Goal: Information Seeking & Learning: Check status

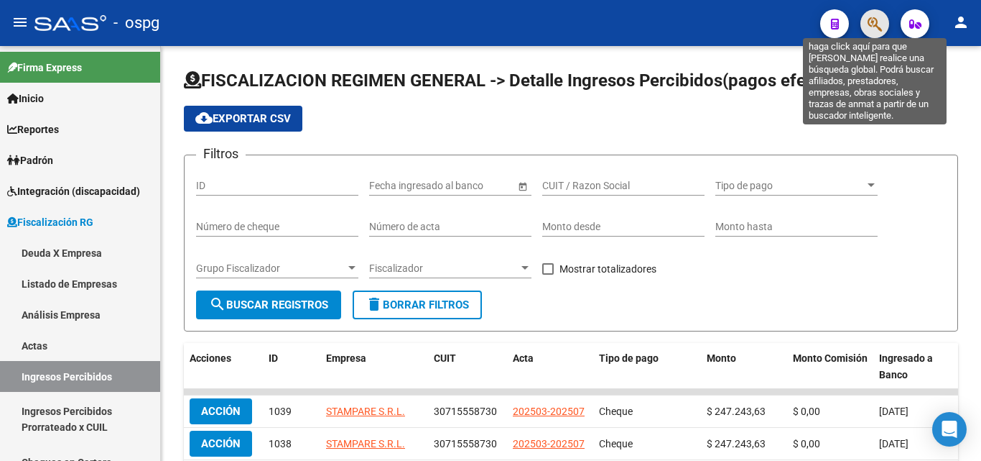
click at [882, 29] on icon "button" at bounding box center [875, 24] width 14 height 17
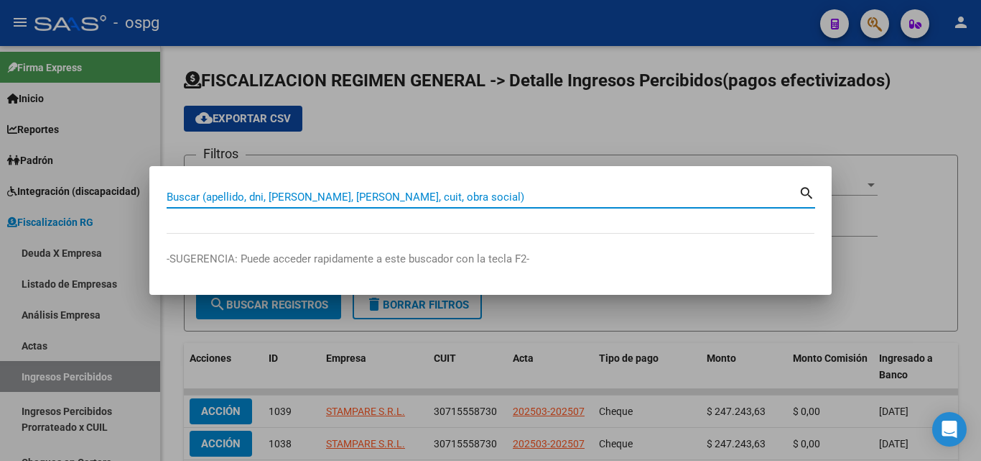
click at [348, 195] on input "Buscar (apellido, dni, [PERSON_NAME], [PERSON_NAME], cuit, obra social)" at bounding box center [483, 196] width 632 height 13
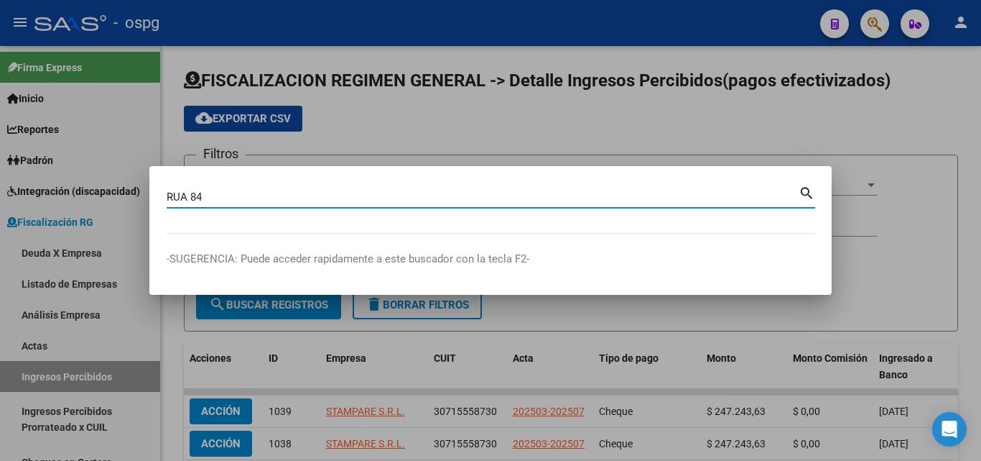
type input "RUA 84"
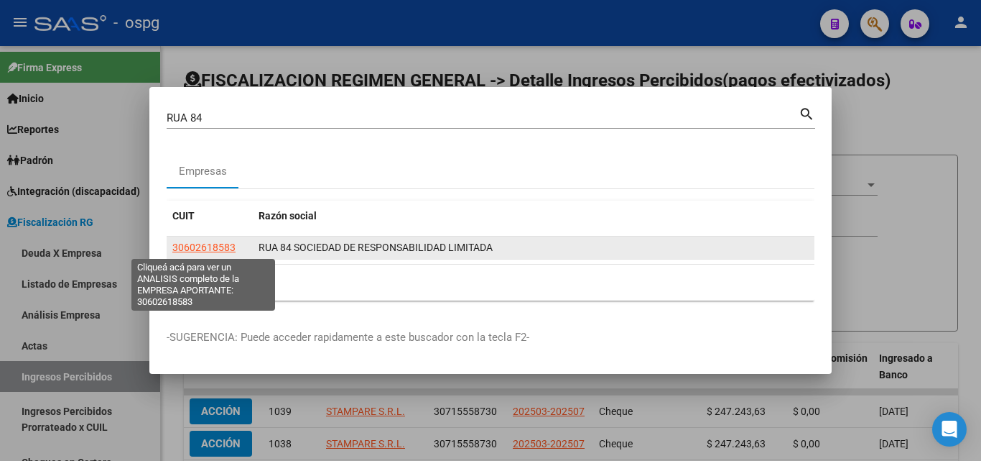
click at [221, 246] on span "30602618583" at bounding box center [203, 246] width 63 height 11
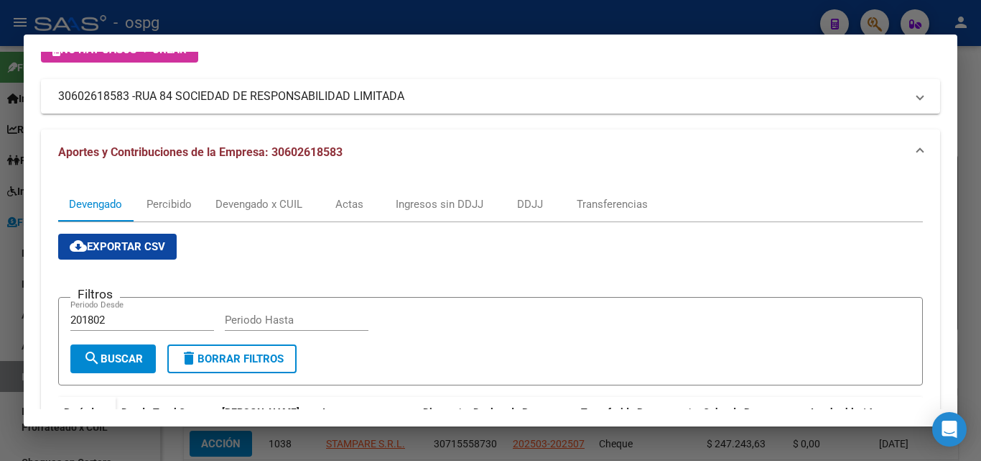
scroll to position [431, 0]
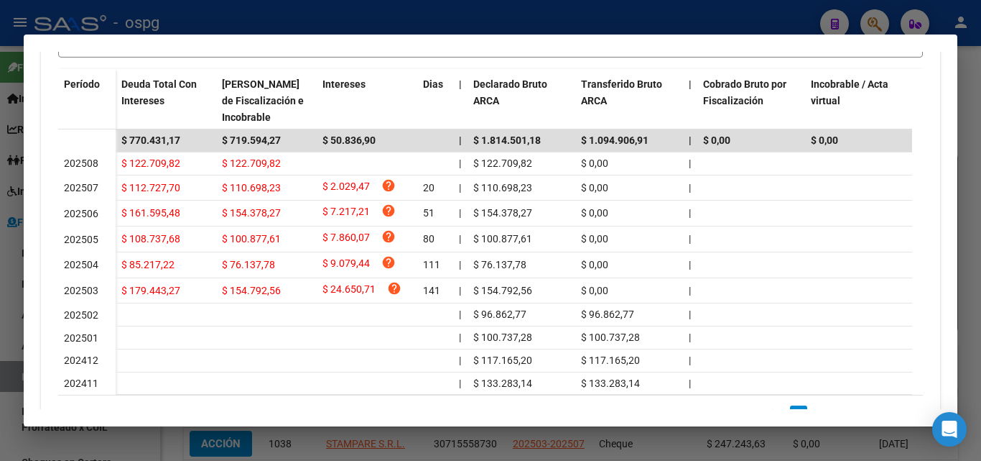
click at [2, 279] on div at bounding box center [490, 230] width 981 height 461
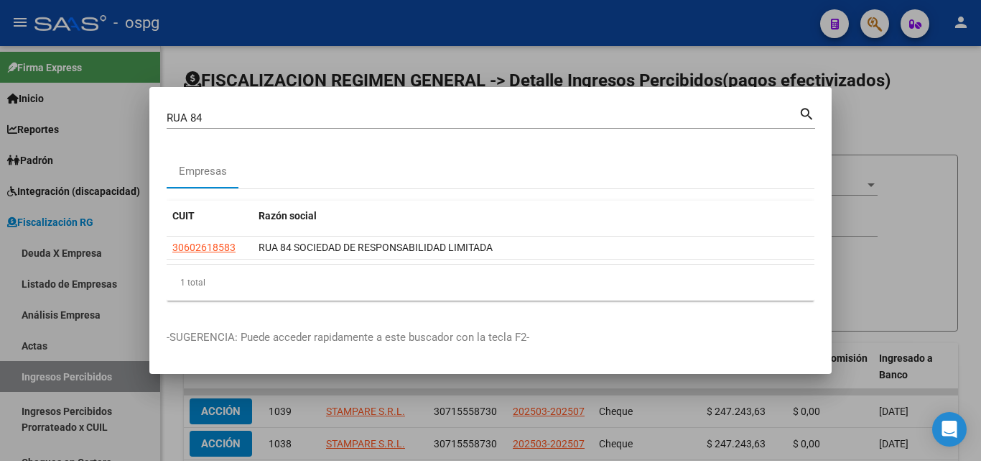
click at [876, 134] on div at bounding box center [490, 230] width 981 height 461
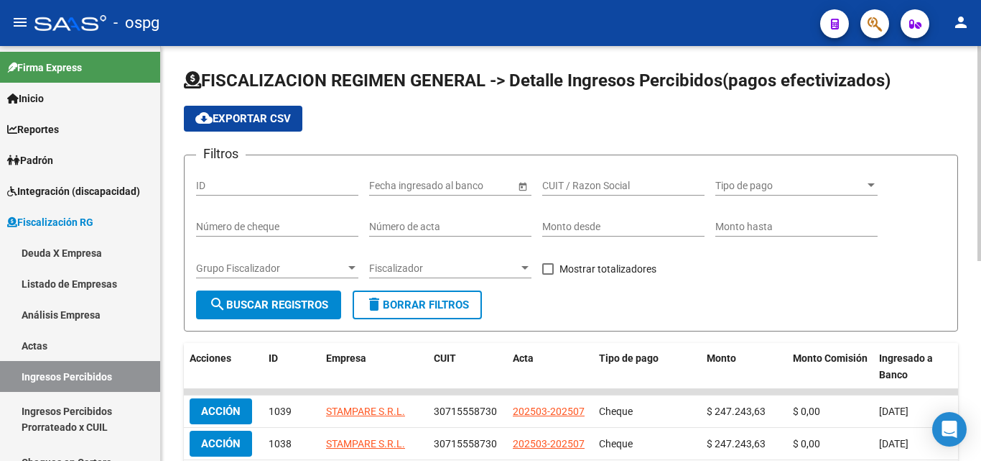
drag, startPoint x: 876, startPoint y: 134, endPoint x: 878, endPoint y: 72, distance: 61.8
click at [876, 127] on app-list-header "FISCALIZACION REGIMEN GENERAL -> Detalle Ingresos Percibidos(pagos efectivizado…" at bounding box center [571, 200] width 775 height 262
click at [886, 23] on button "button" at bounding box center [875, 23] width 29 height 29
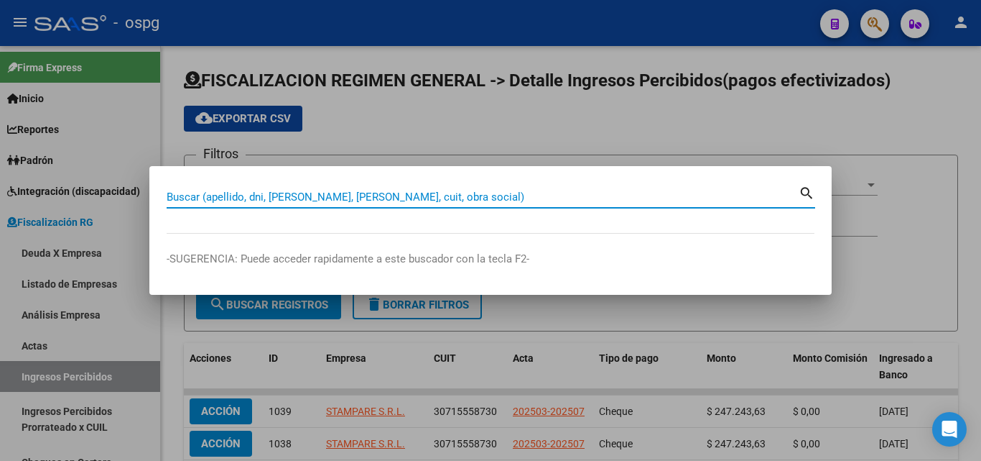
click at [356, 194] on input "Buscar (apellido, dni, [PERSON_NAME], [PERSON_NAME], cuit, obra social)" at bounding box center [483, 196] width 632 height 13
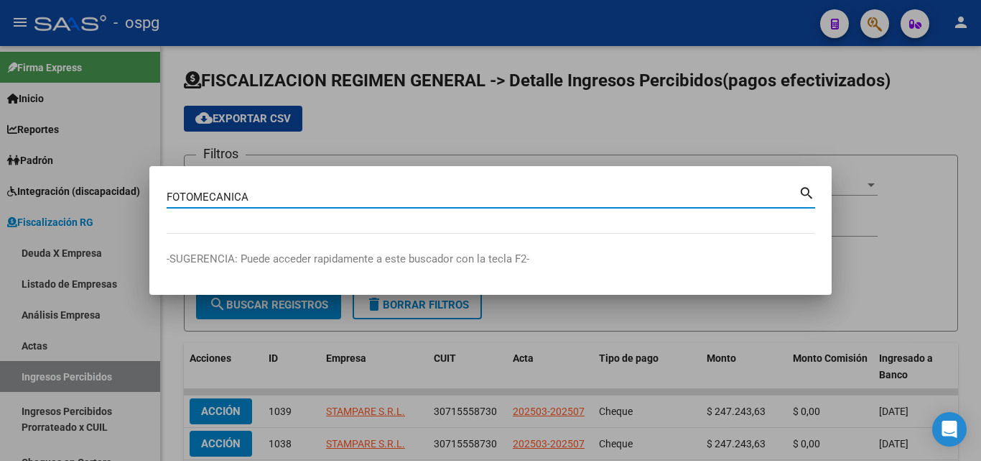
type input "FOTOMECANICA"
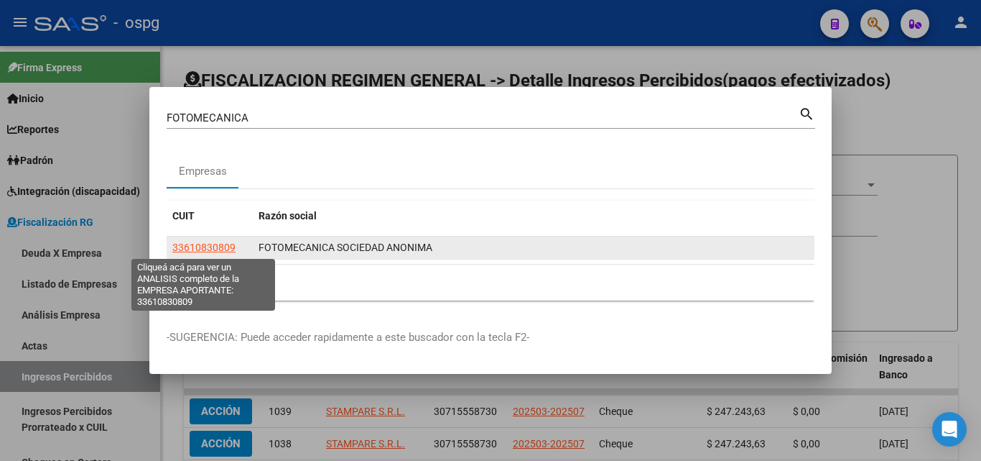
click at [200, 244] on span "33610830809" at bounding box center [203, 246] width 63 height 11
type textarea "33610830809"
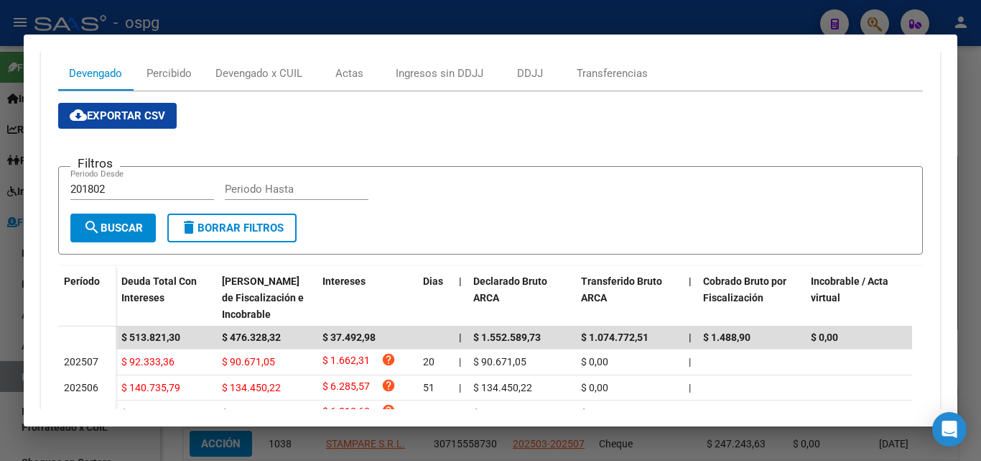
scroll to position [216, 0]
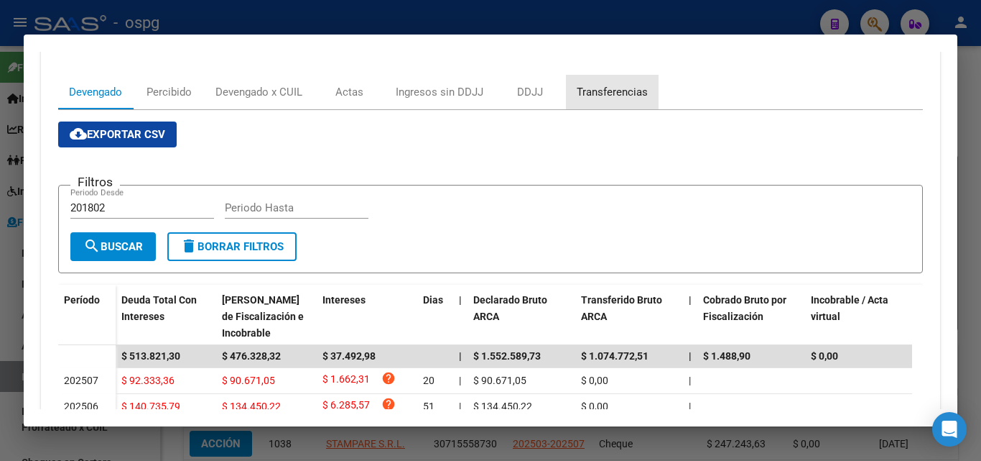
click at [606, 88] on div "Transferencias" at bounding box center [612, 92] width 71 height 16
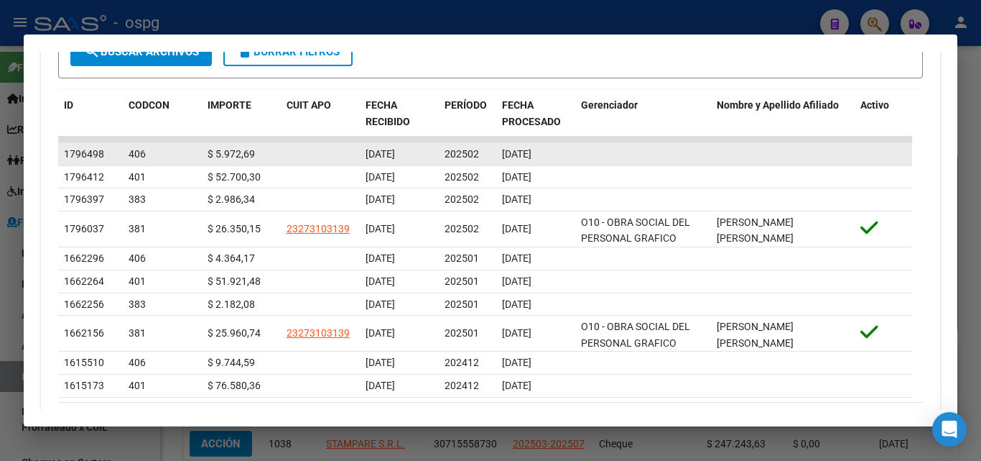
scroll to position [503, 0]
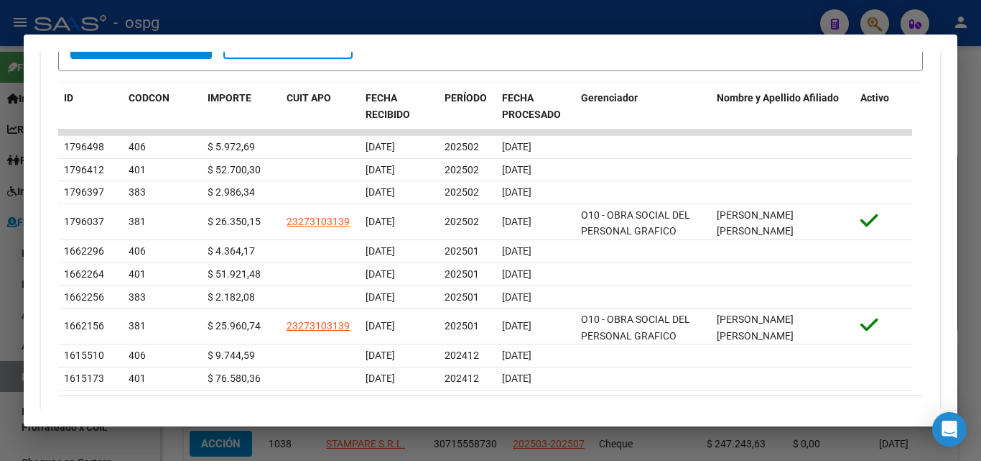
click at [0, 304] on div at bounding box center [490, 230] width 981 height 461
